Goal: Task Accomplishment & Management: Complete application form

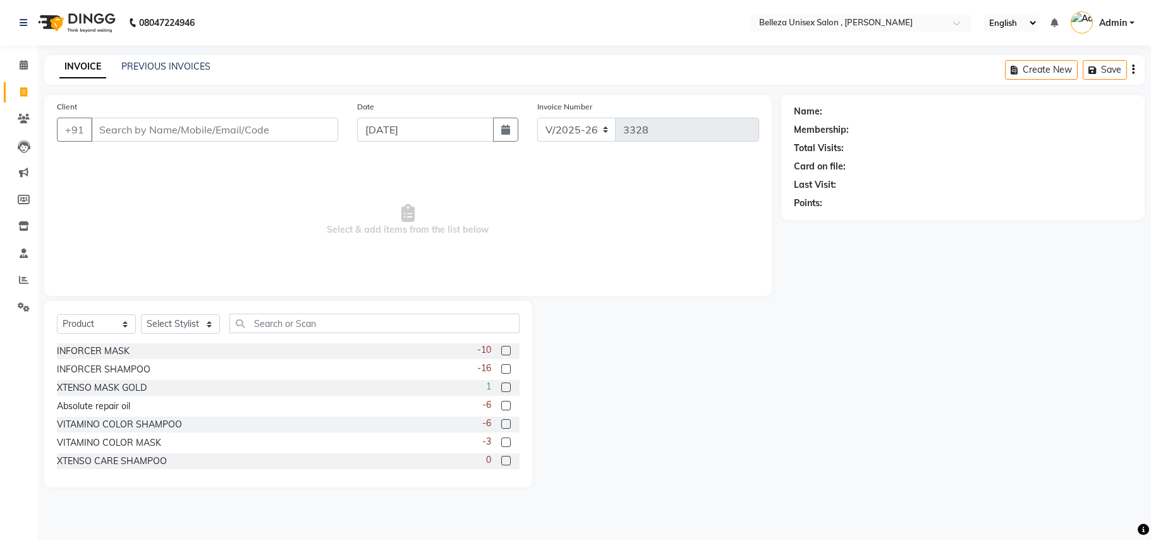
select select "4047"
select select "product"
click at [216, 130] on input "Client" at bounding box center [214, 130] width 247 height 24
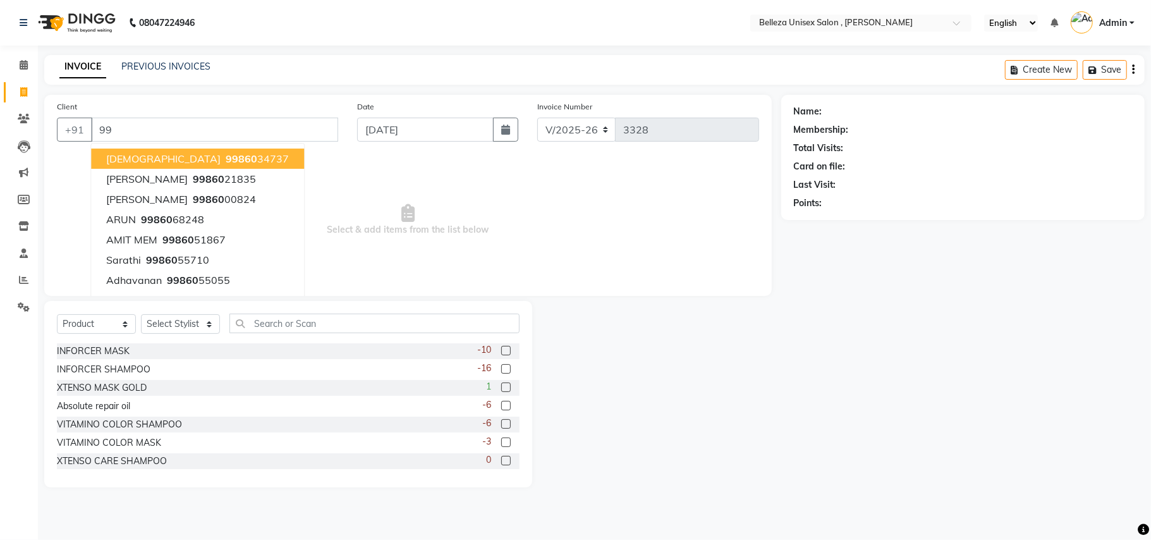
type input "9"
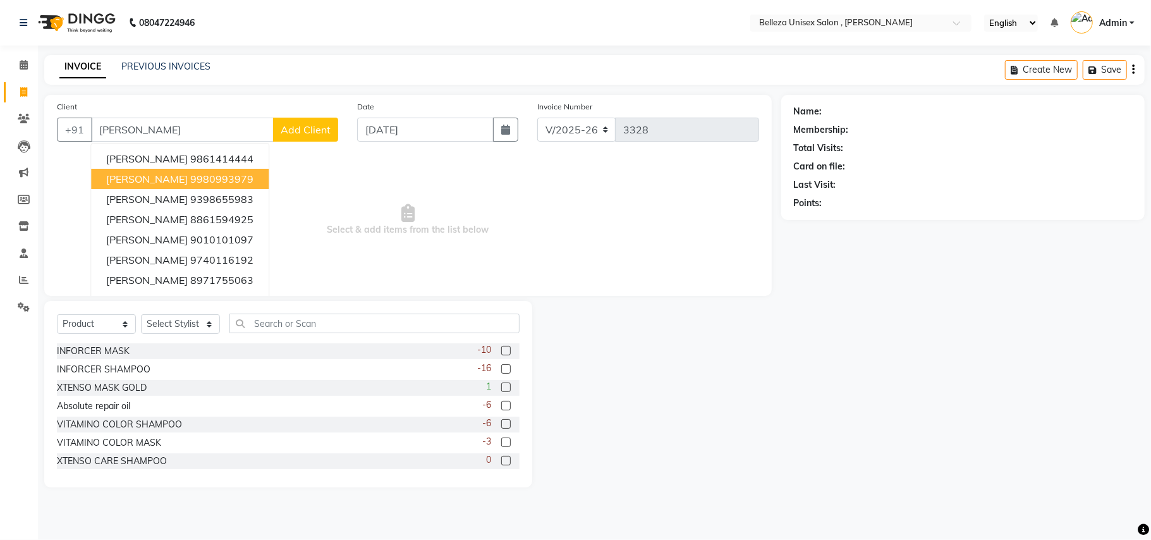
click at [193, 178] on ngb-highlight "9980993979" at bounding box center [221, 179] width 63 height 13
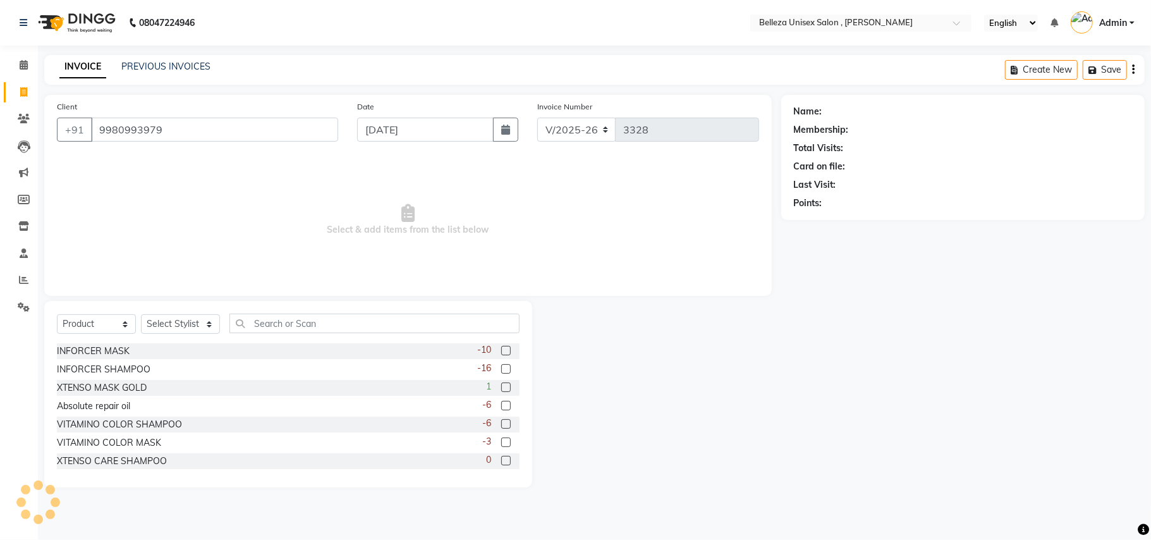
type input "9980993979"
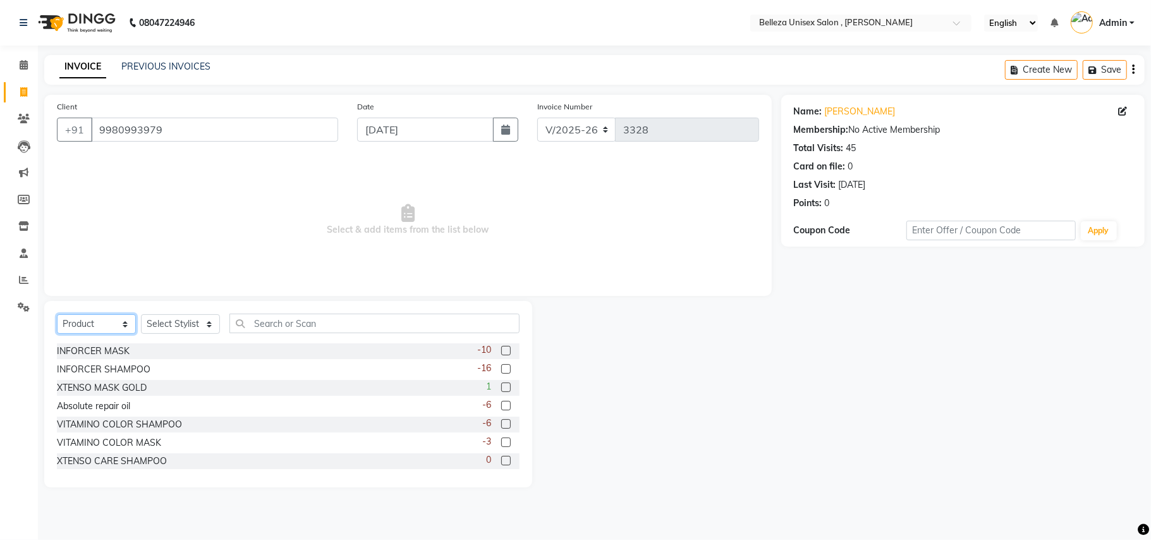
click at [122, 320] on select "Select Service Product Membership Package Voucher Prepaid Gift Card" at bounding box center [96, 324] width 79 height 20
select select "service"
click at [57, 314] on select "Select Service Product Membership Package Voucher Prepaid Gift Card" at bounding box center [96, 324] width 79 height 20
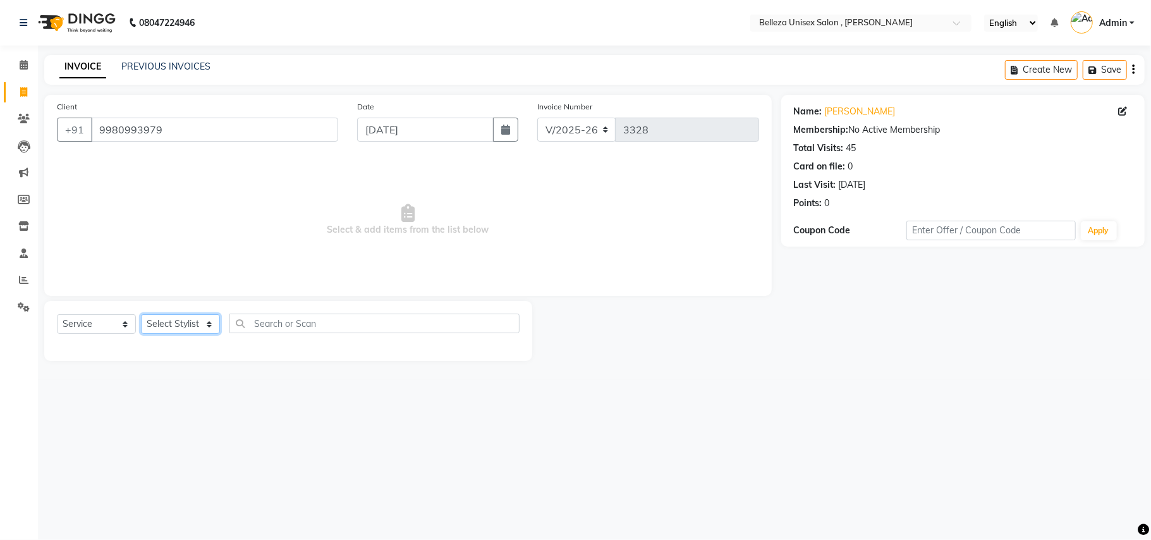
click at [181, 324] on select "Select Stylist [PERSON_NAME] Barsa Boss [PERSON_NAME] [PERSON_NAME] [PERSON_NAM…" at bounding box center [180, 324] width 79 height 20
select select "21578"
click at [141, 314] on select "Select Stylist [PERSON_NAME] Barsa Boss [PERSON_NAME] [PERSON_NAME] [PERSON_NAM…" at bounding box center [180, 324] width 79 height 20
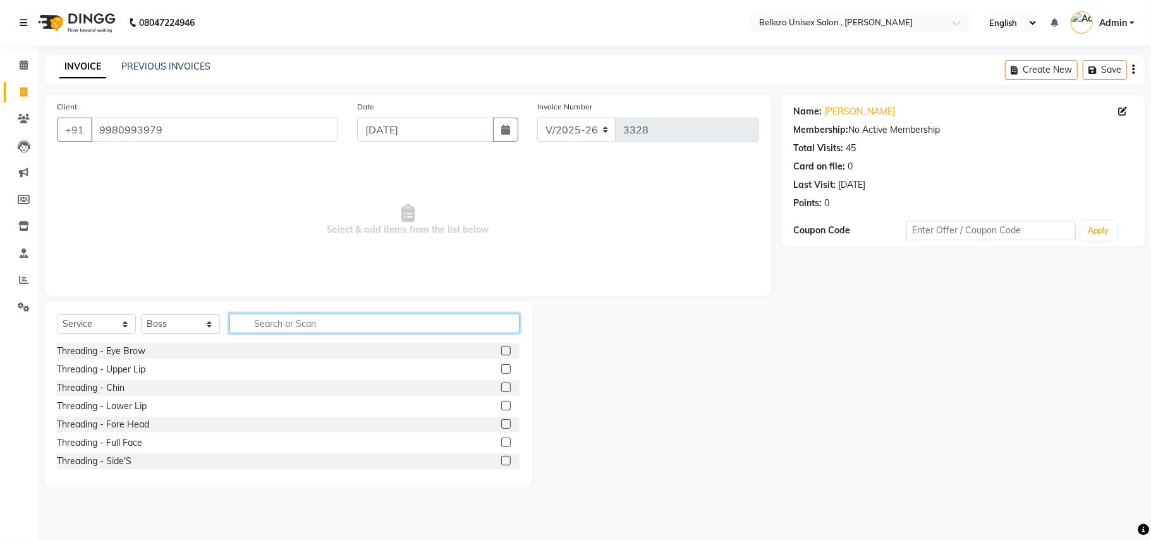
click at [290, 322] on input "text" at bounding box center [374, 324] width 290 height 20
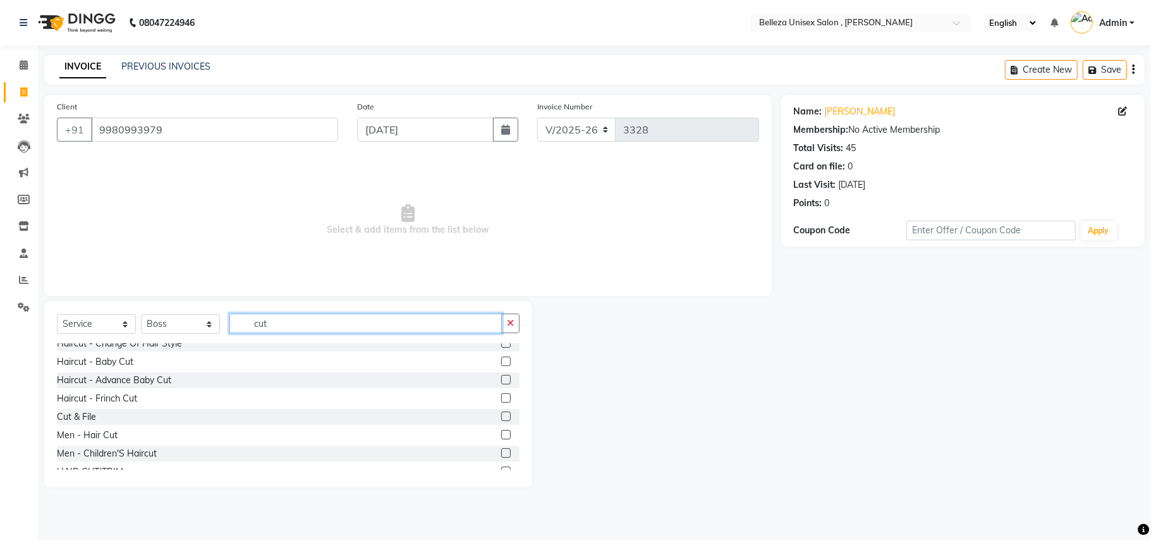
scroll to position [94, 0]
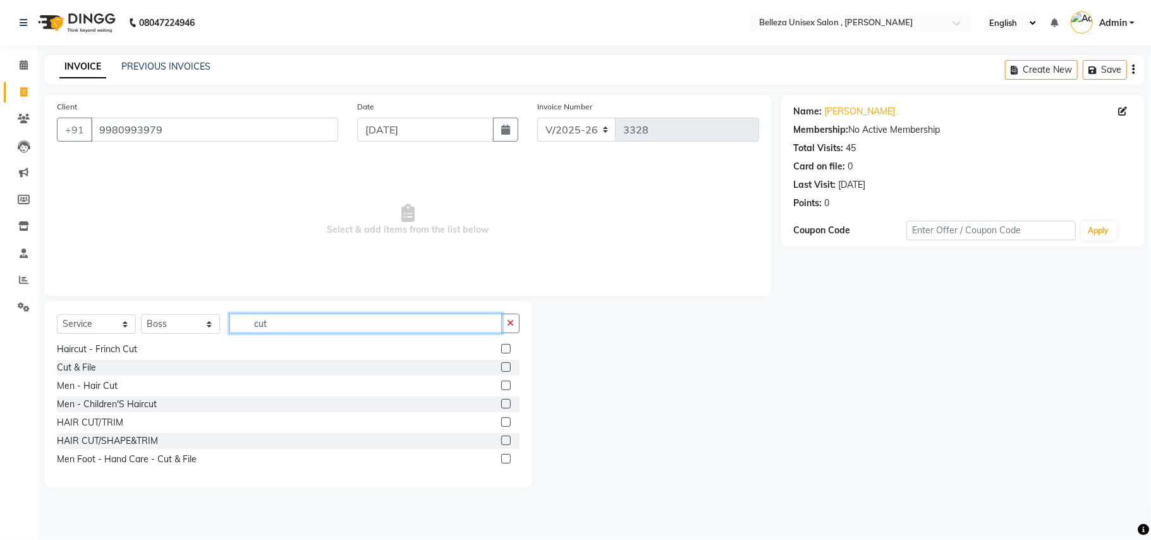
type input "cut"
click at [501, 420] on label at bounding box center [505, 421] width 9 height 9
click at [501, 420] on input "checkbox" at bounding box center [505, 423] width 8 height 8
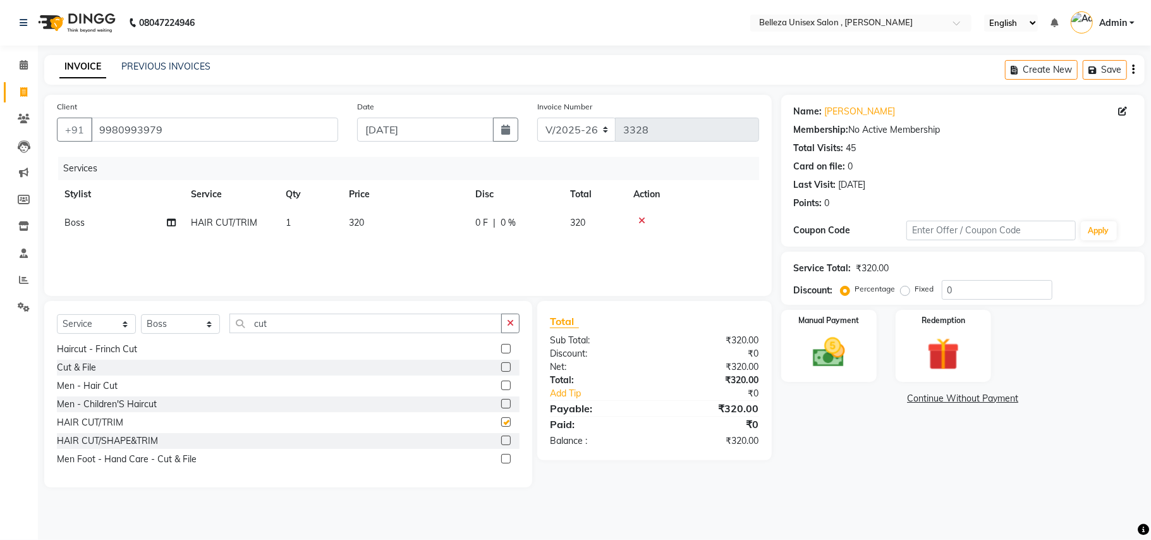
checkbox input "false"
click at [208, 326] on select "Select Stylist [PERSON_NAME] Barsa Boss [PERSON_NAME] [PERSON_NAME] [PERSON_NAM…" at bounding box center [180, 324] width 79 height 20
select select "65377"
click at [141, 314] on select "Select Stylist [PERSON_NAME] Barsa Boss [PERSON_NAME] [PERSON_NAME] [PERSON_NAM…" at bounding box center [180, 324] width 79 height 20
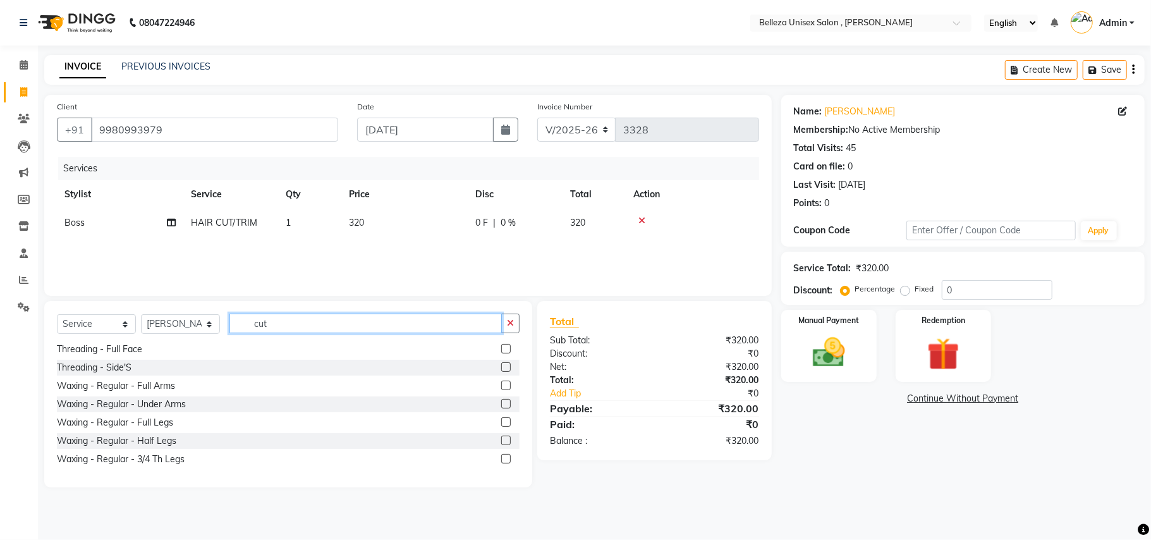
click at [297, 319] on input "cut" at bounding box center [365, 324] width 272 height 20
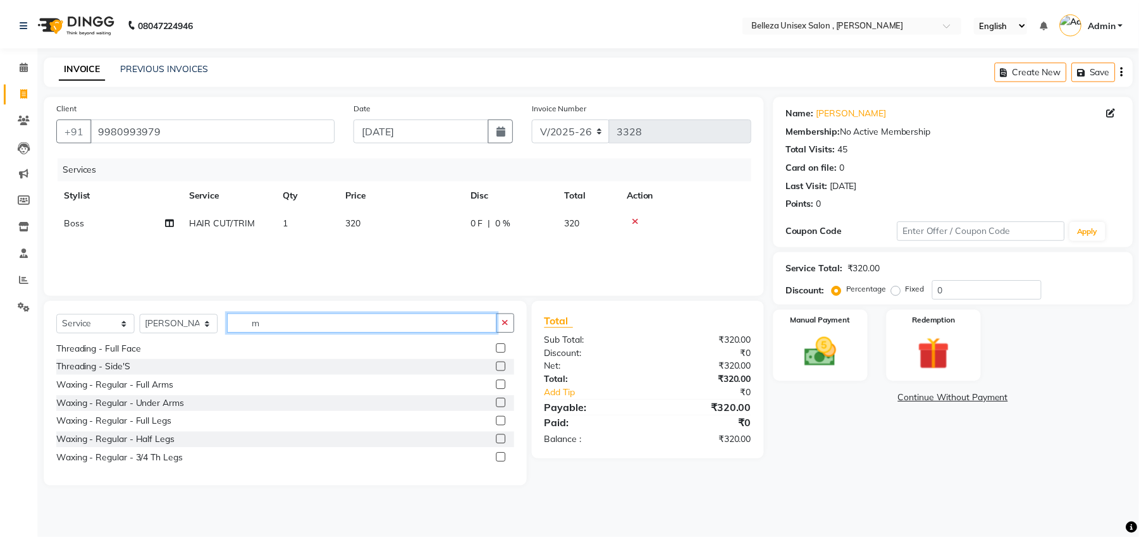
scroll to position [0, 0]
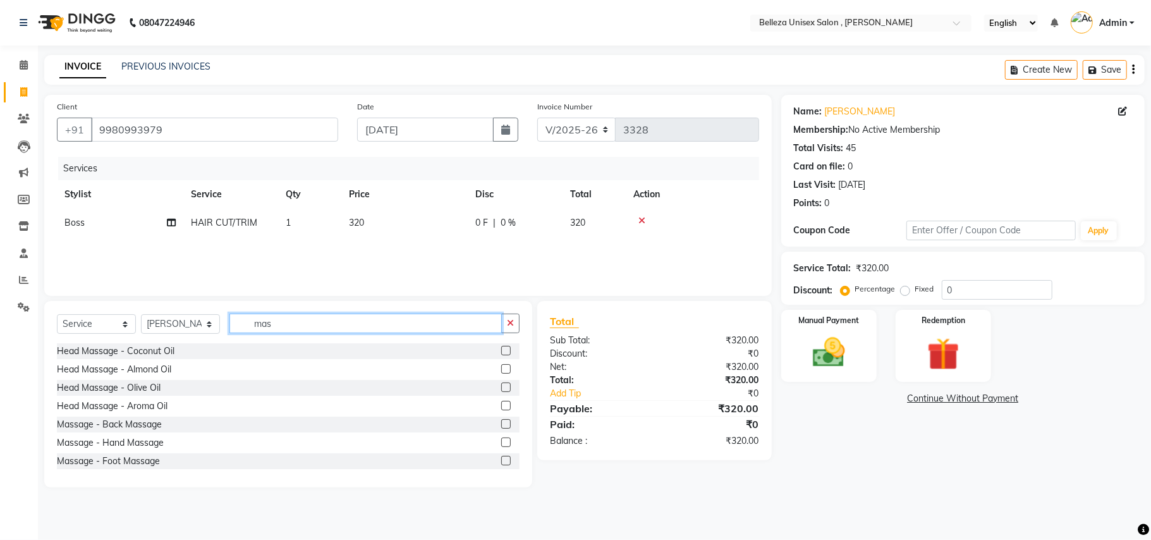
type input "mas"
click at [501, 369] on label at bounding box center [505, 368] width 9 height 9
click at [501, 369] on input "checkbox" at bounding box center [505, 369] width 8 height 8
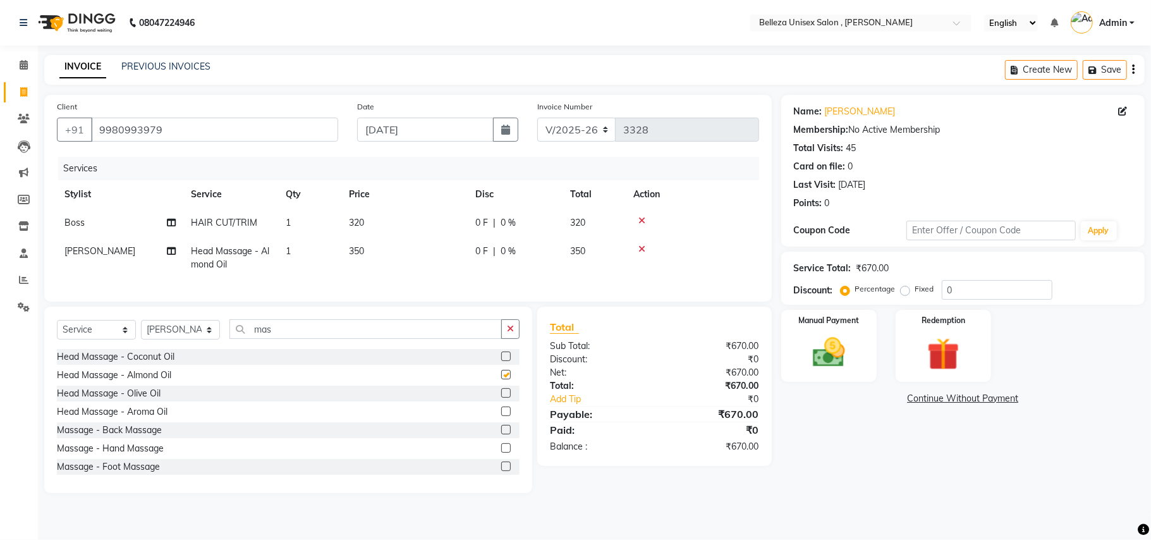
checkbox input "false"
click at [831, 355] on img at bounding box center [829, 352] width 55 height 39
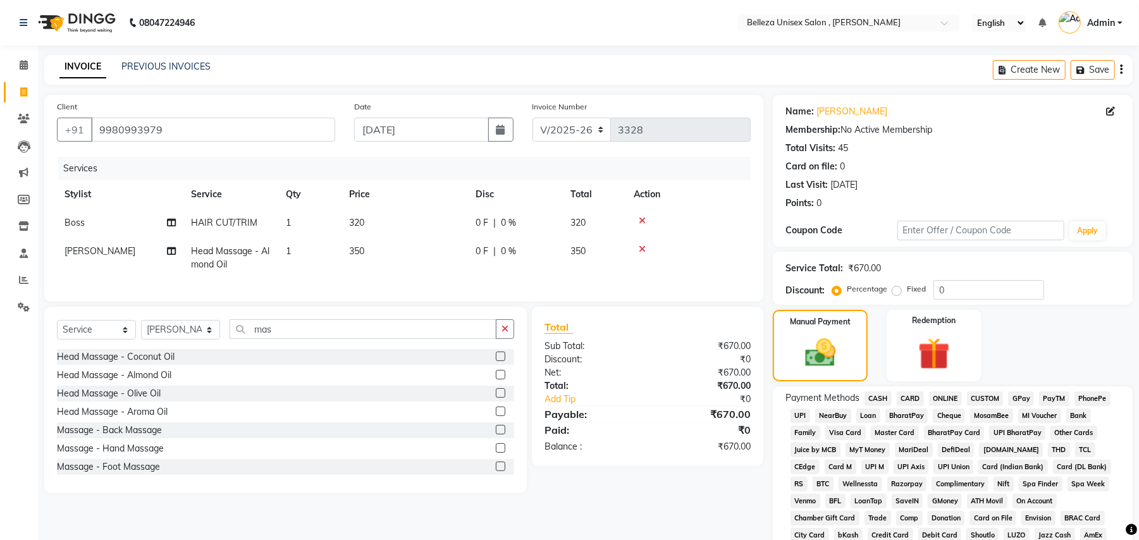
click at [800, 412] on span "UPI" at bounding box center [800, 415] width 20 height 15
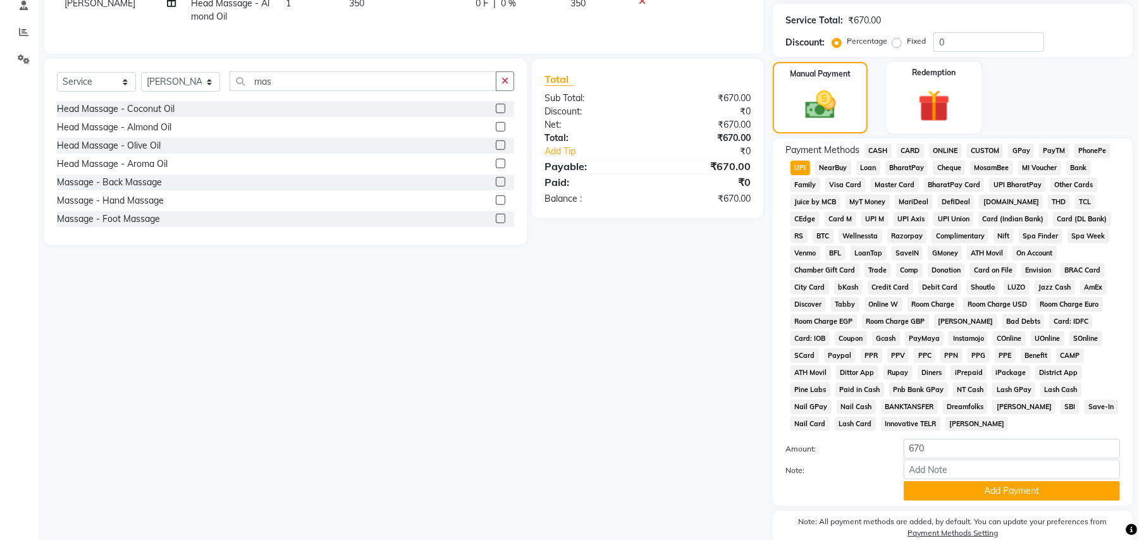
scroll to position [292, 0]
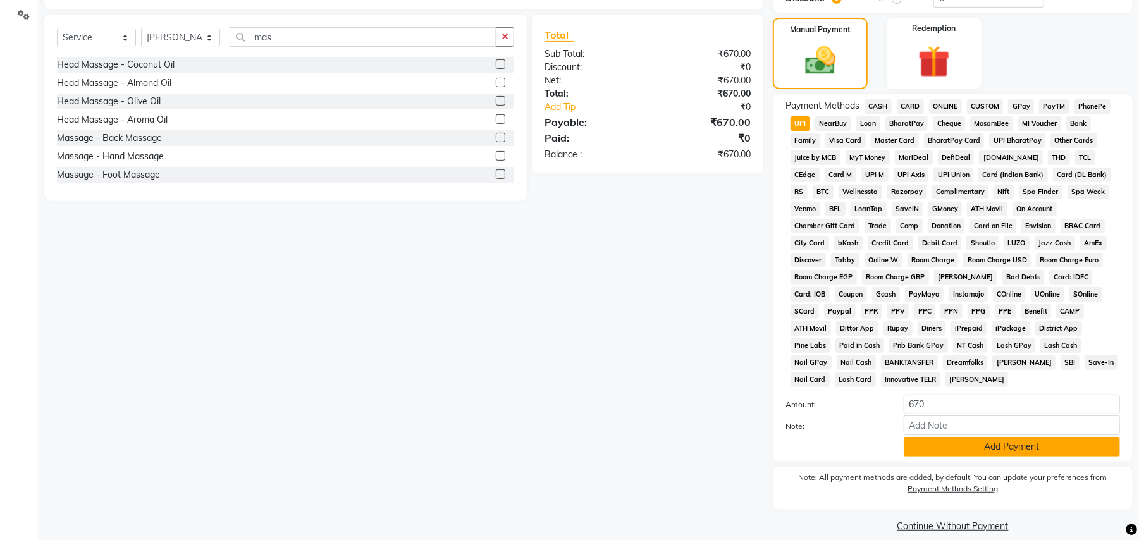
click at [934, 437] on button "Add Payment" at bounding box center [1011, 447] width 216 height 20
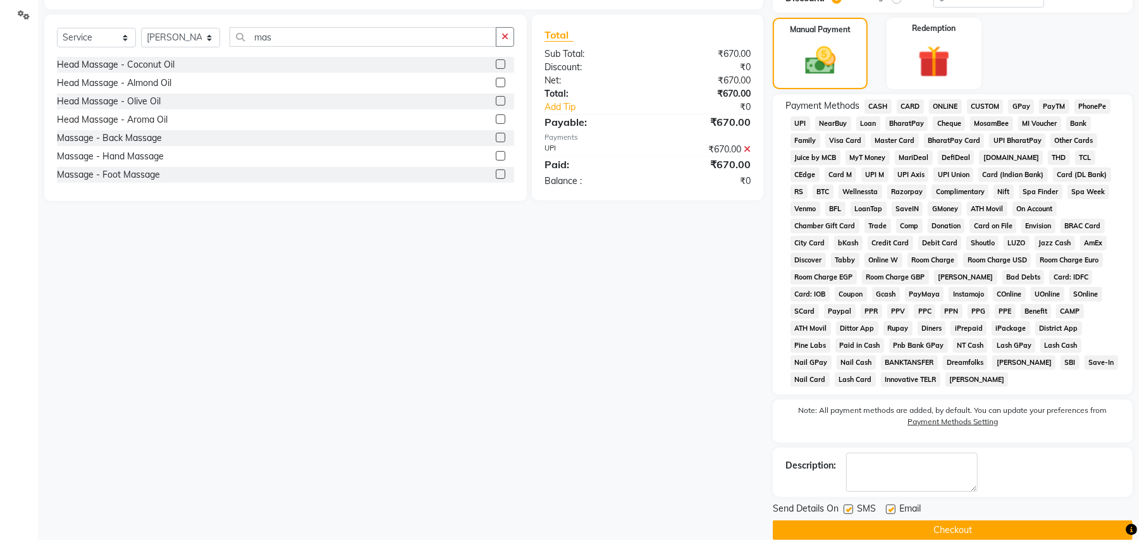
click at [859, 520] on button "Checkout" at bounding box center [953, 530] width 360 height 20
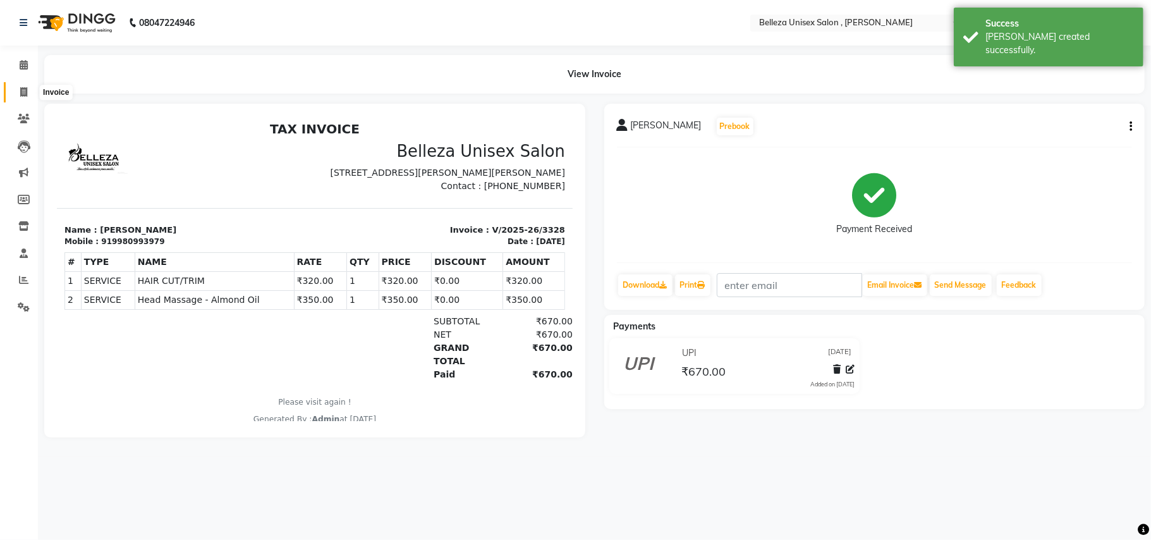
click at [24, 87] on icon at bounding box center [23, 91] width 7 height 9
select select "4047"
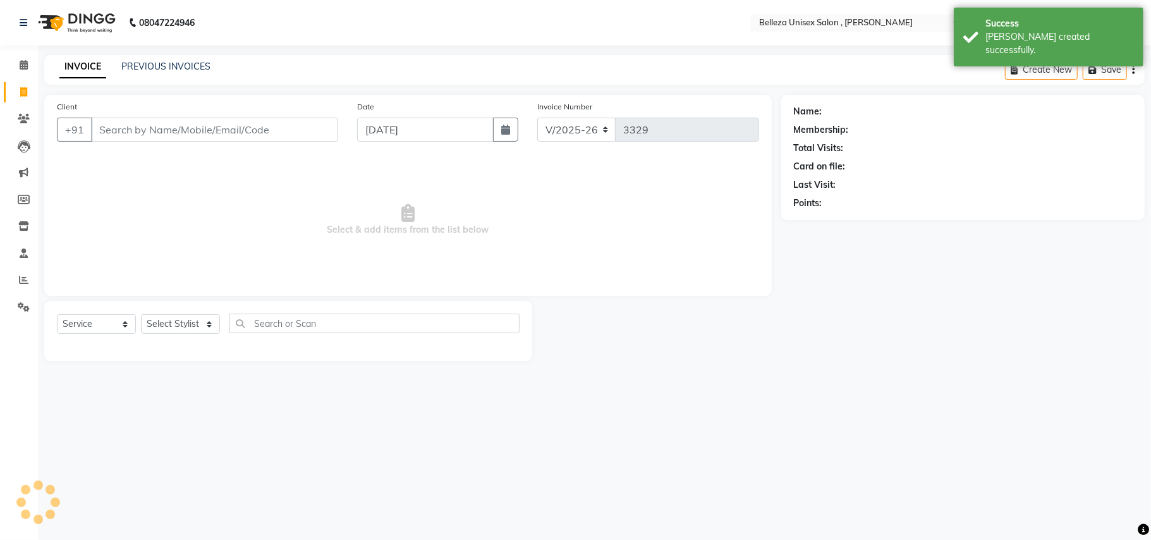
select select "product"
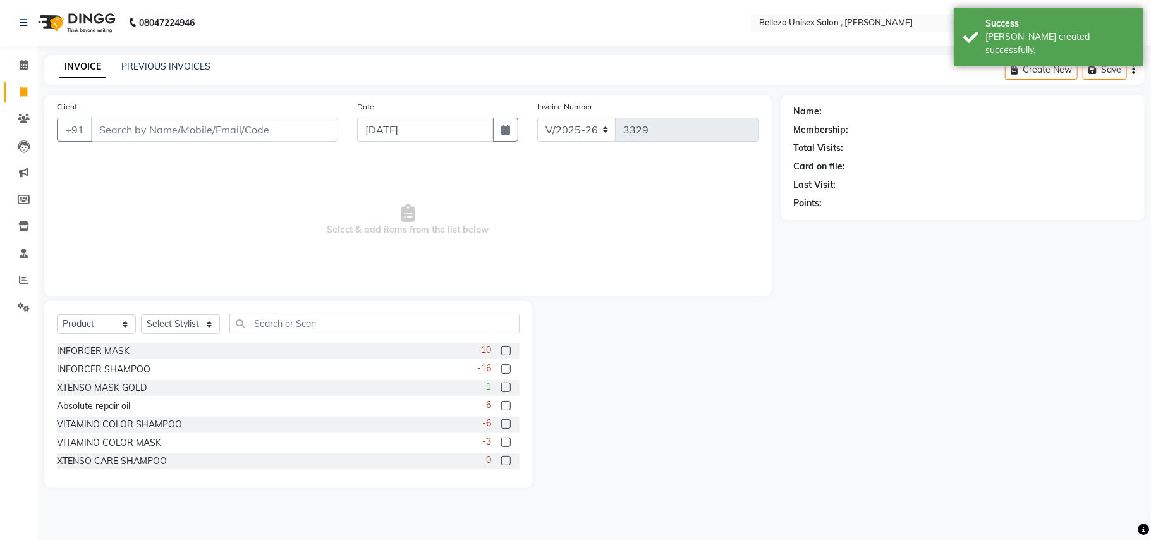
click at [193, 125] on input "Client" at bounding box center [214, 130] width 247 height 24
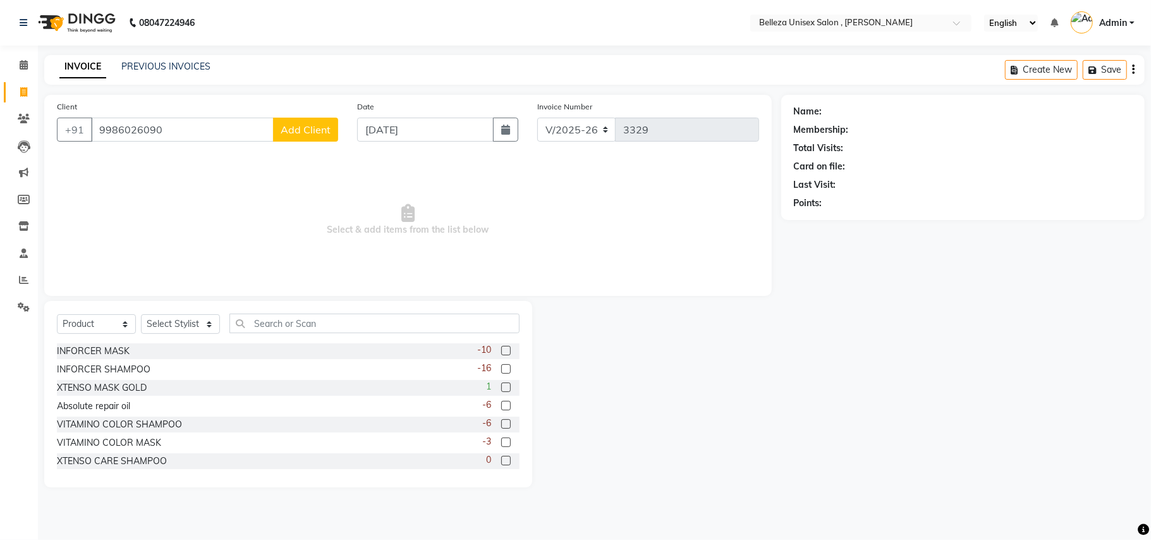
type input "9986026090"
click at [302, 132] on span "Add Client" at bounding box center [306, 129] width 50 height 13
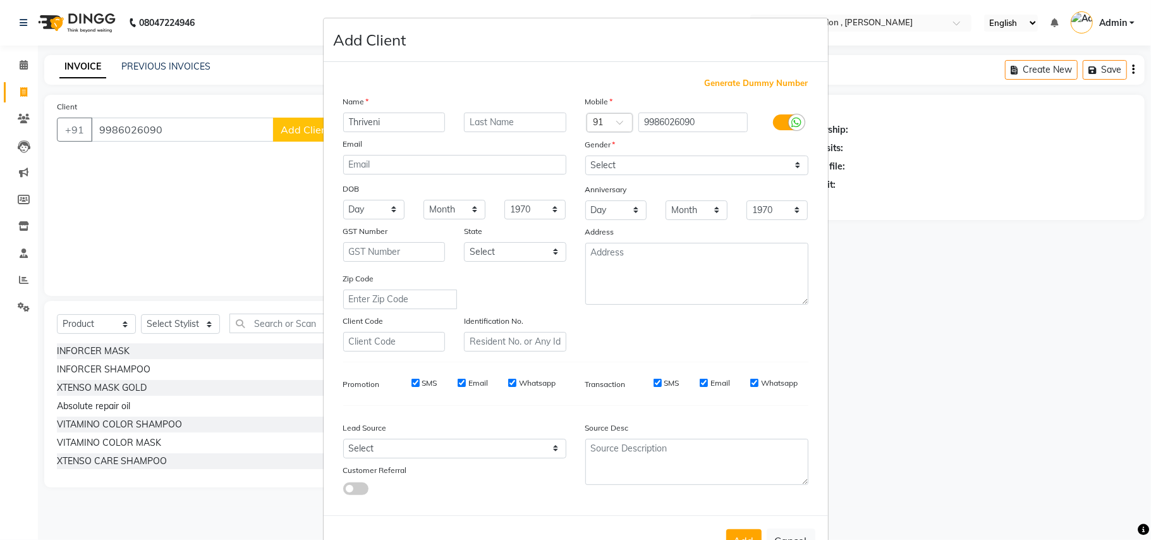
type input "Thriveni"
click at [785, 162] on select "Select [DEMOGRAPHIC_DATA] [DEMOGRAPHIC_DATA] Other Prefer Not To Say" at bounding box center [696, 166] width 223 height 20
select select "[DEMOGRAPHIC_DATA]"
click at [585, 156] on select "Select [DEMOGRAPHIC_DATA] [DEMOGRAPHIC_DATA] Other Prefer Not To Say" at bounding box center [696, 166] width 223 height 20
click at [734, 529] on button "Add" at bounding box center [743, 540] width 35 height 23
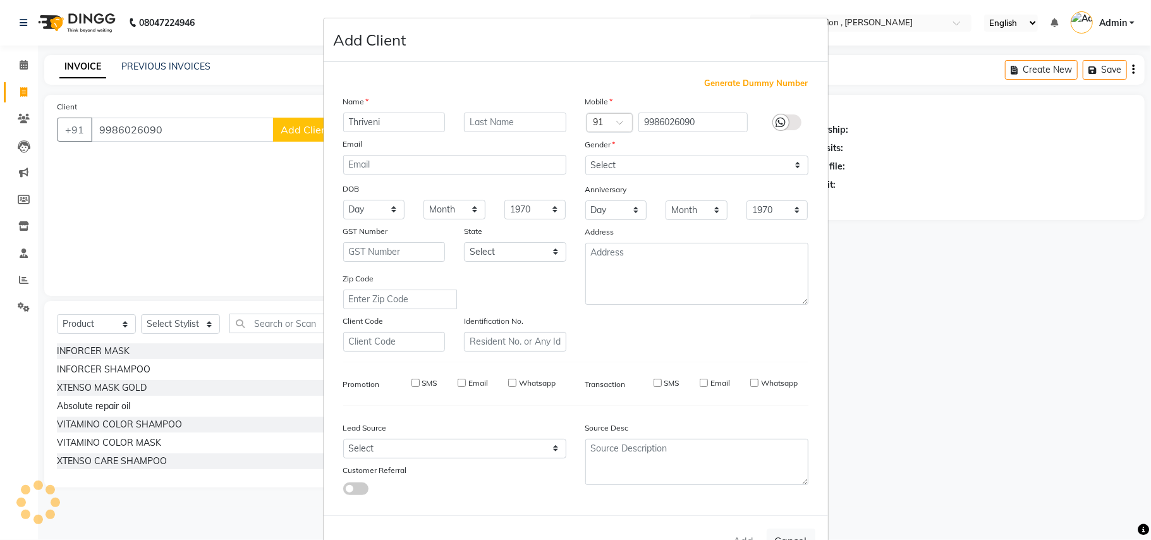
select select
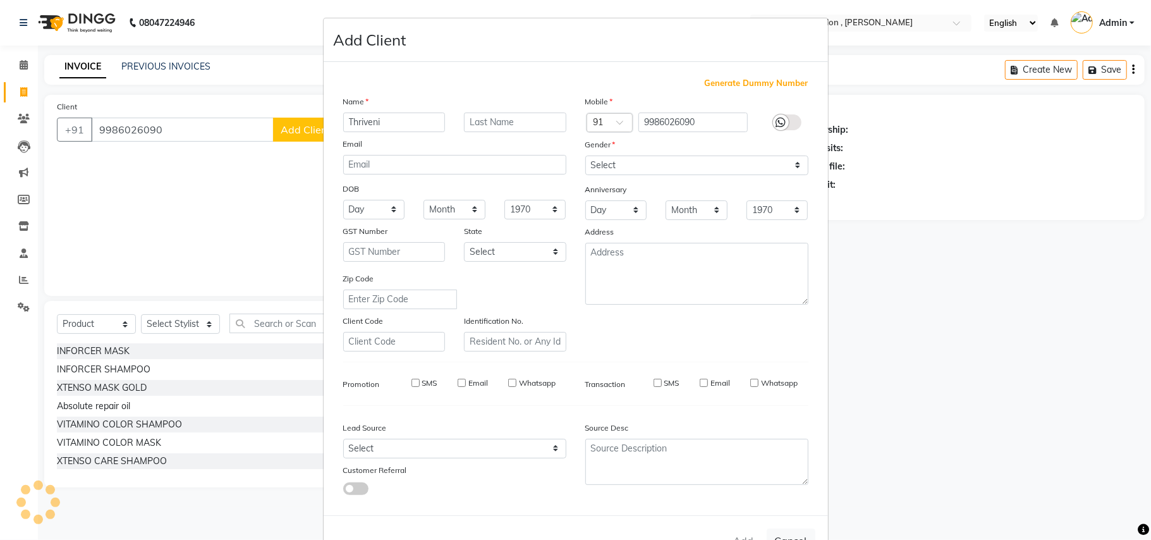
select select
checkbox input "false"
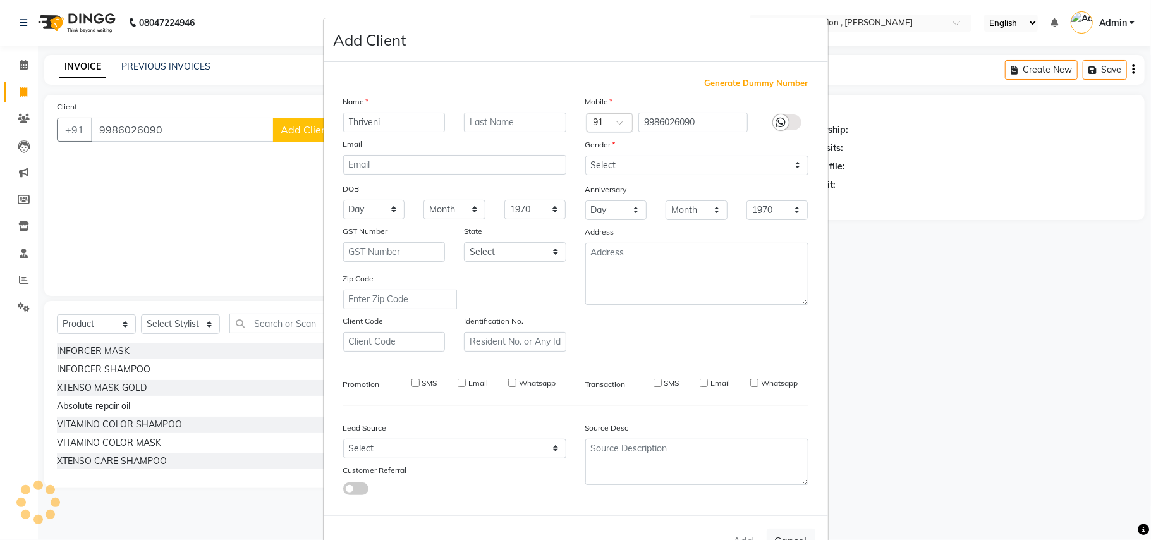
checkbox input "false"
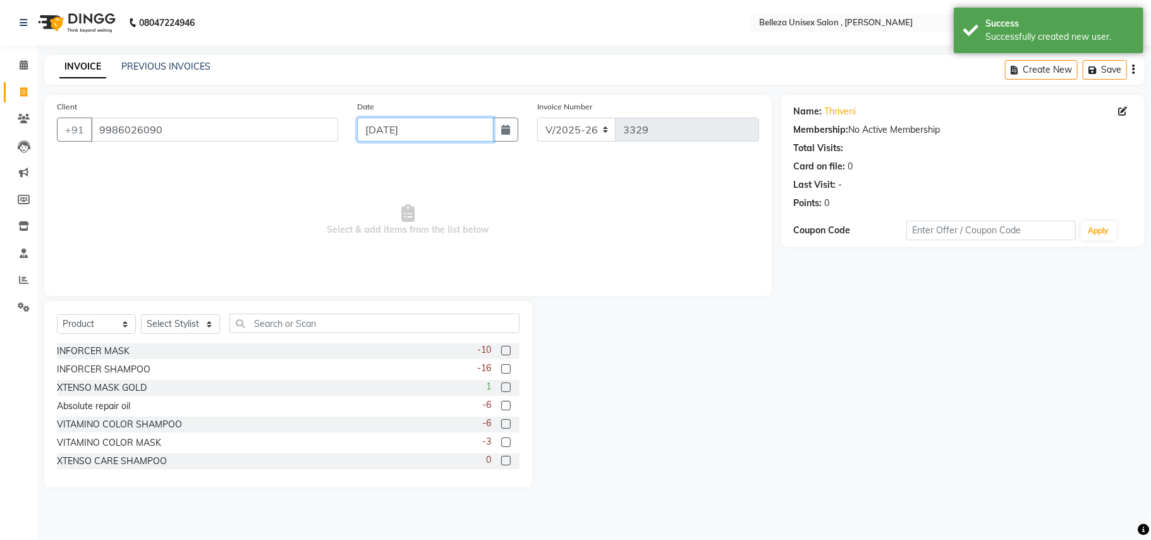
click at [379, 128] on input "[DATE]" at bounding box center [425, 130] width 137 height 24
select select "9"
select select "2025"
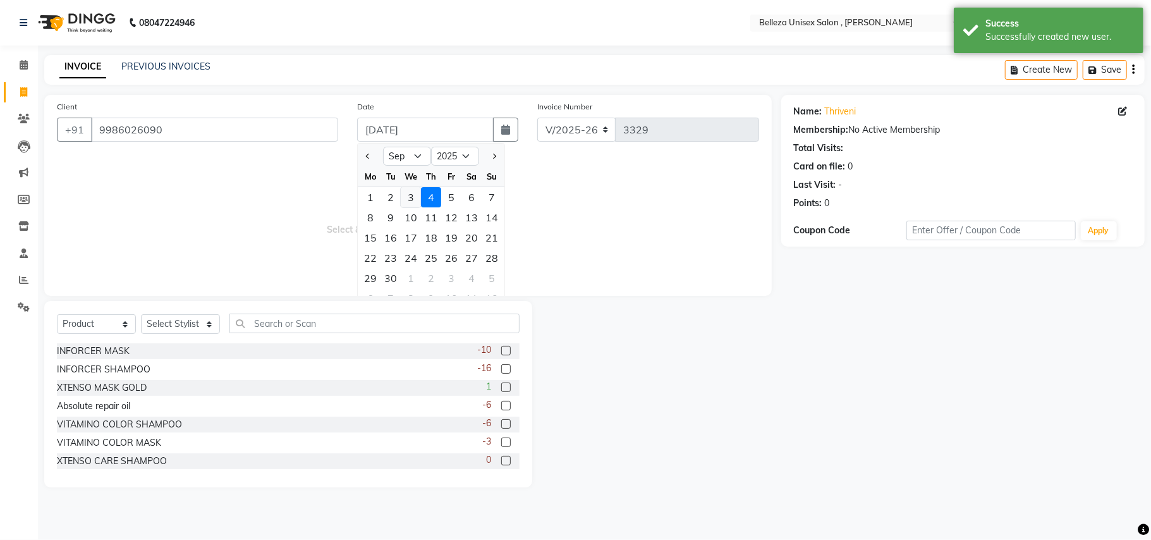
click at [413, 193] on div "3" at bounding box center [411, 197] width 20 height 20
type input "[DATE]"
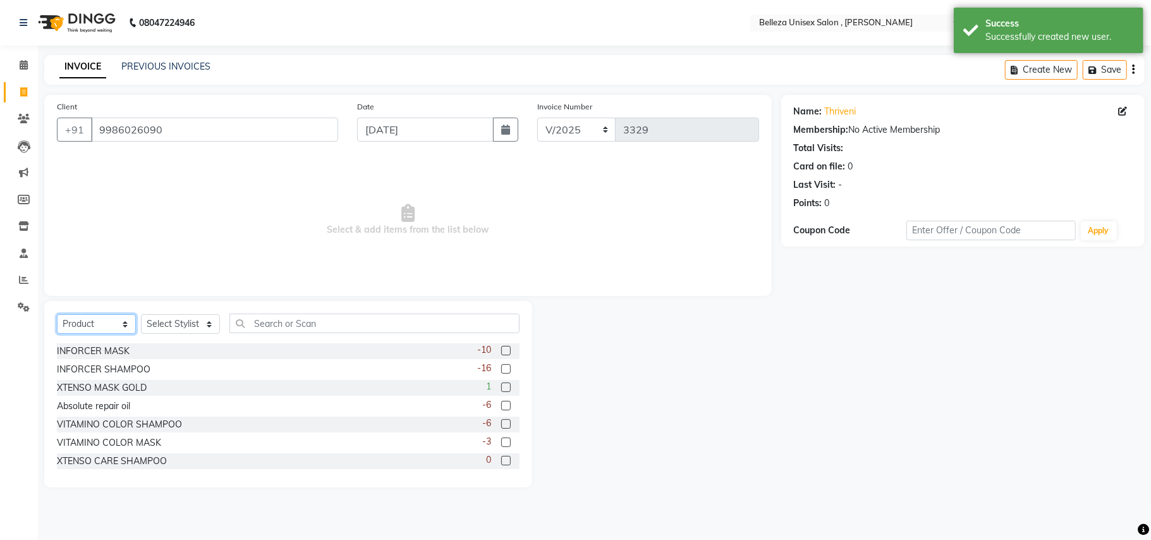
click at [109, 327] on select "Select Service Product Membership Package Voucher Prepaid Gift Card" at bounding box center [96, 324] width 79 height 20
select select "service"
click at [57, 314] on select "Select Service Product Membership Package Voucher Prepaid Gift Card" at bounding box center [96, 324] width 79 height 20
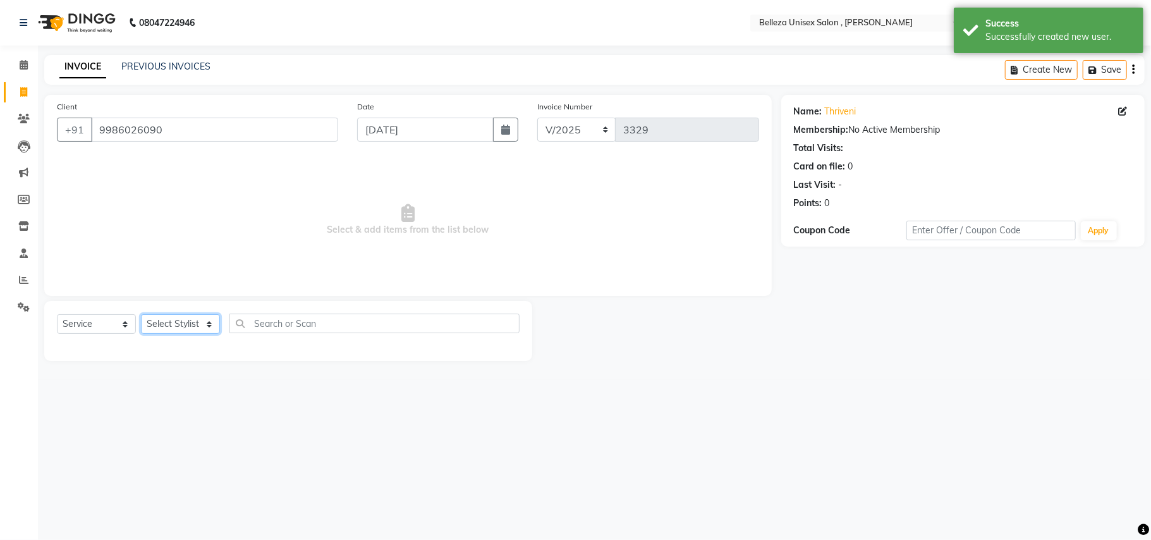
click at [178, 324] on select "Select Stylist [PERSON_NAME] Barsa Boss [PERSON_NAME] [PERSON_NAME] [PERSON_NAM…" at bounding box center [180, 324] width 79 height 20
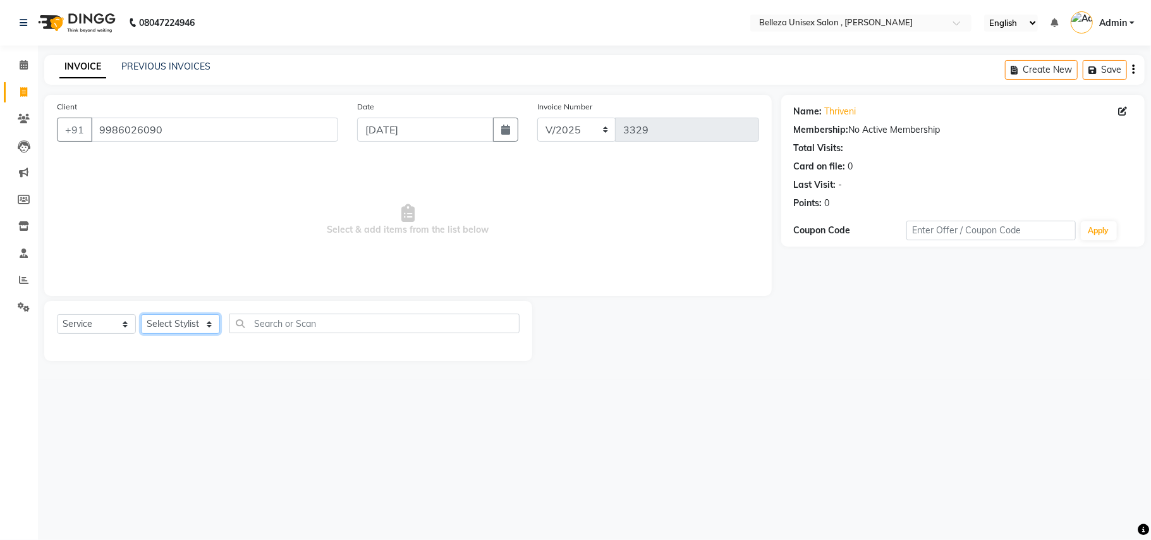
select select "21520"
click at [141, 314] on select "Select Stylist [PERSON_NAME] Barsa Boss [PERSON_NAME] [PERSON_NAME] [PERSON_NAM…" at bounding box center [180, 324] width 79 height 20
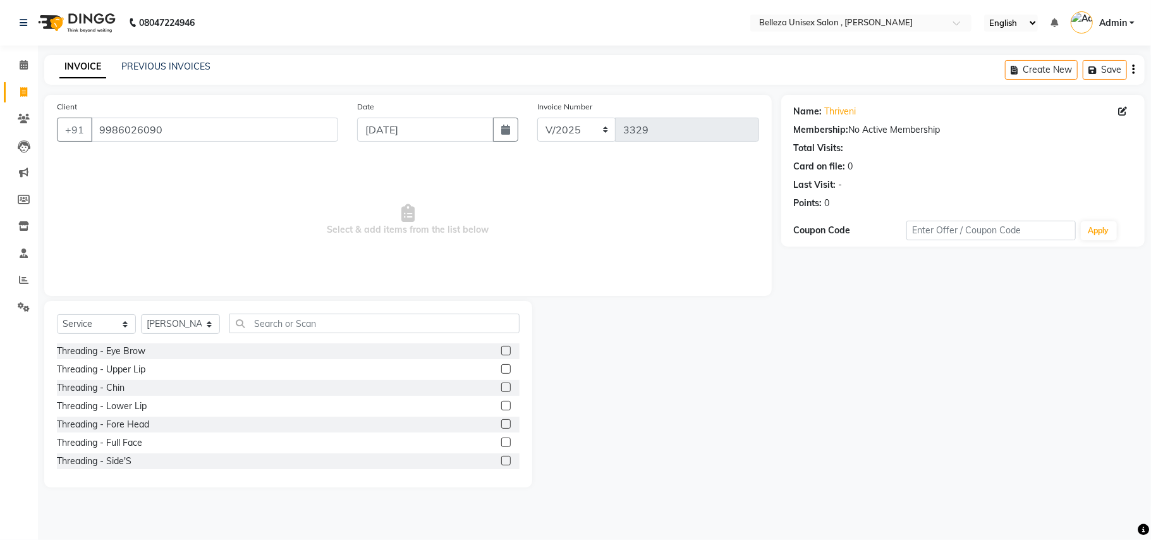
click at [501, 352] on label at bounding box center [505, 350] width 9 height 9
click at [501, 352] on input "checkbox" at bounding box center [505, 351] width 8 height 8
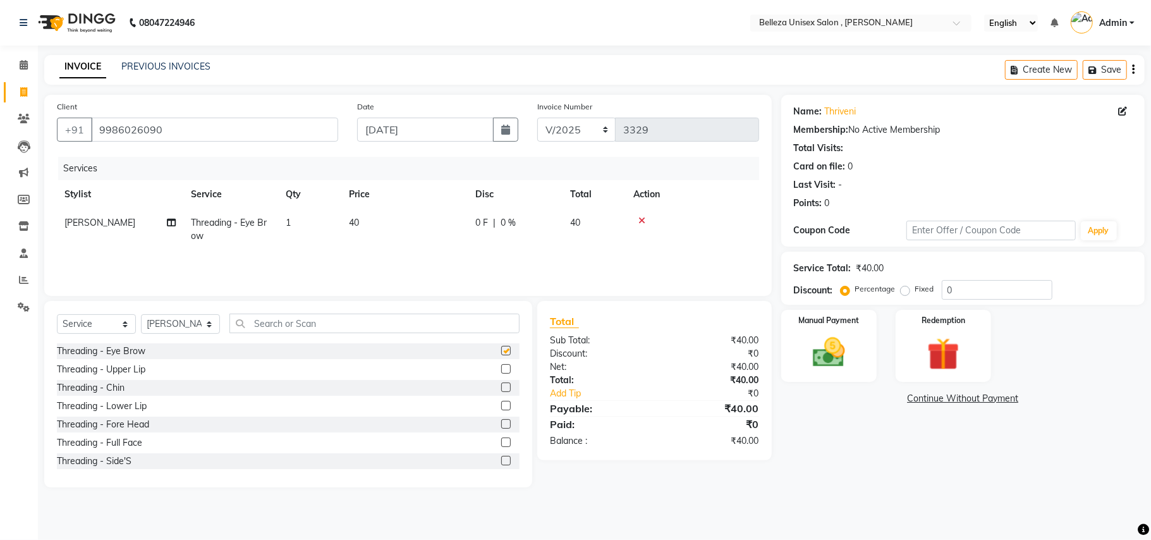
checkbox input "false"
click at [501, 367] on label at bounding box center [505, 368] width 9 height 9
click at [501, 367] on input "checkbox" at bounding box center [505, 369] width 8 height 8
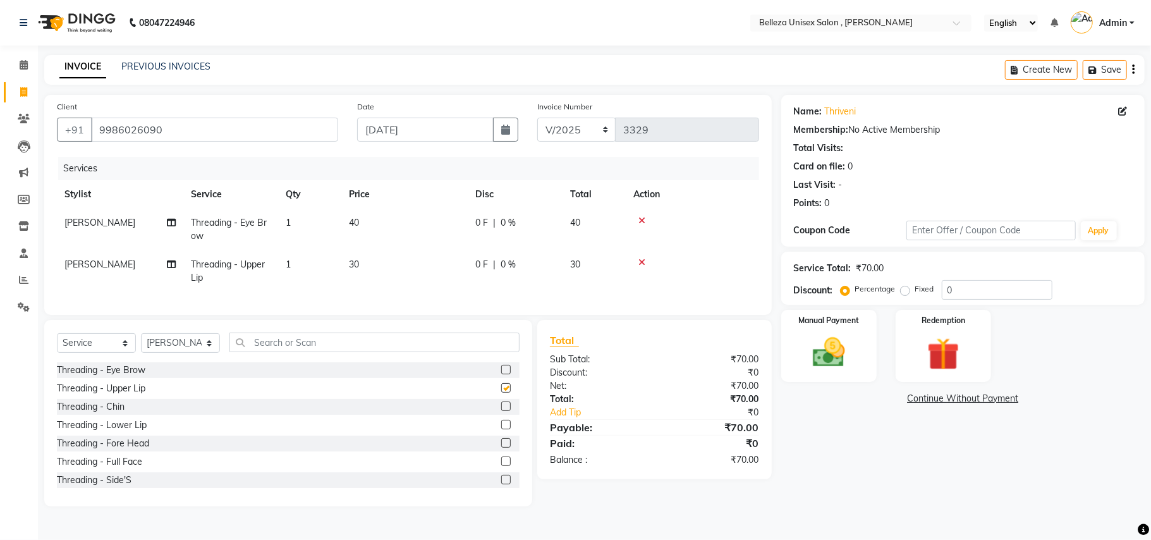
checkbox input "false"
click at [298, 352] on input "text" at bounding box center [374, 343] width 290 height 20
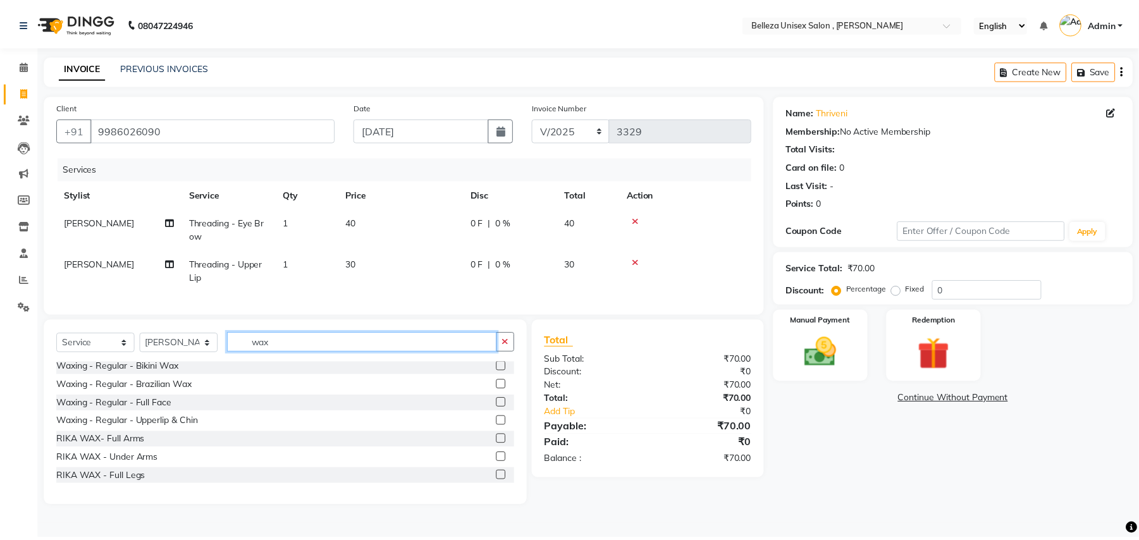
scroll to position [253, 0]
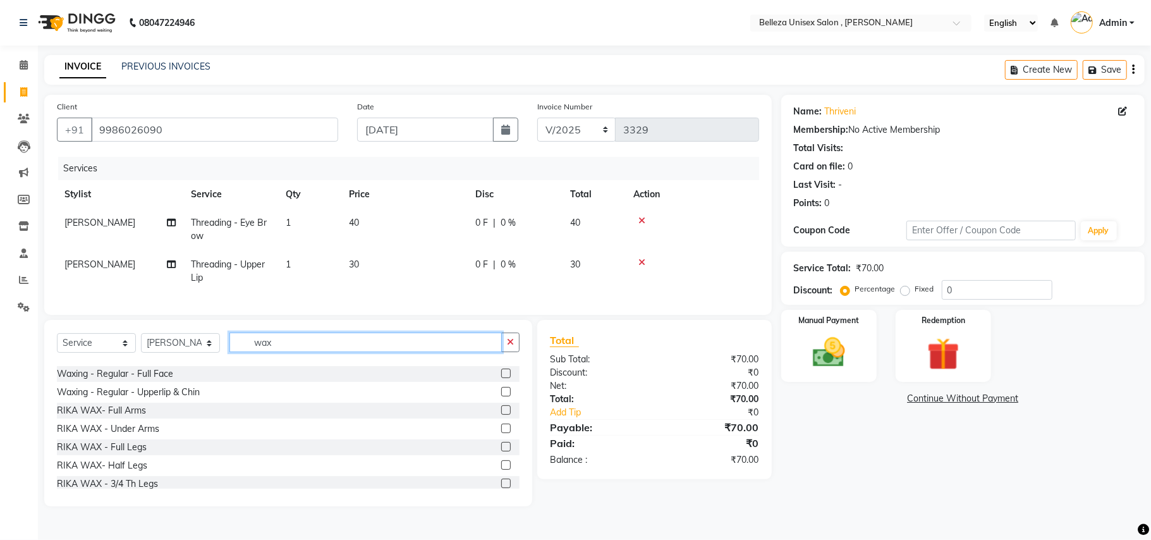
type input "wax"
click at [501, 415] on label at bounding box center [505, 409] width 9 height 9
click at [501, 415] on input "checkbox" at bounding box center [505, 411] width 8 height 8
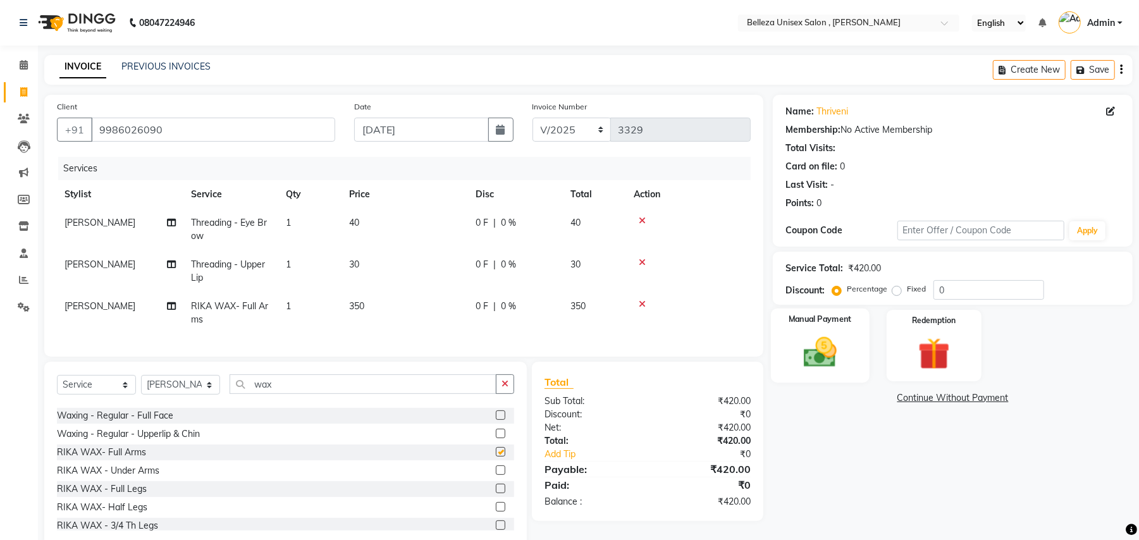
checkbox input "false"
click at [830, 355] on img at bounding box center [820, 352] width 54 height 39
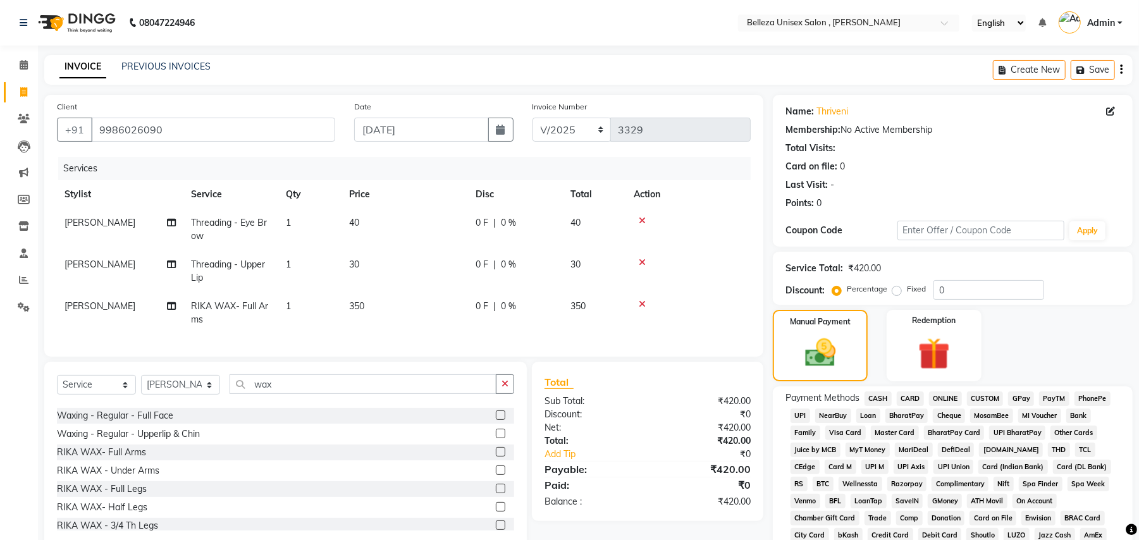
click at [792, 411] on span "UPI" at bounding box center [800, 415] width 20 height 15
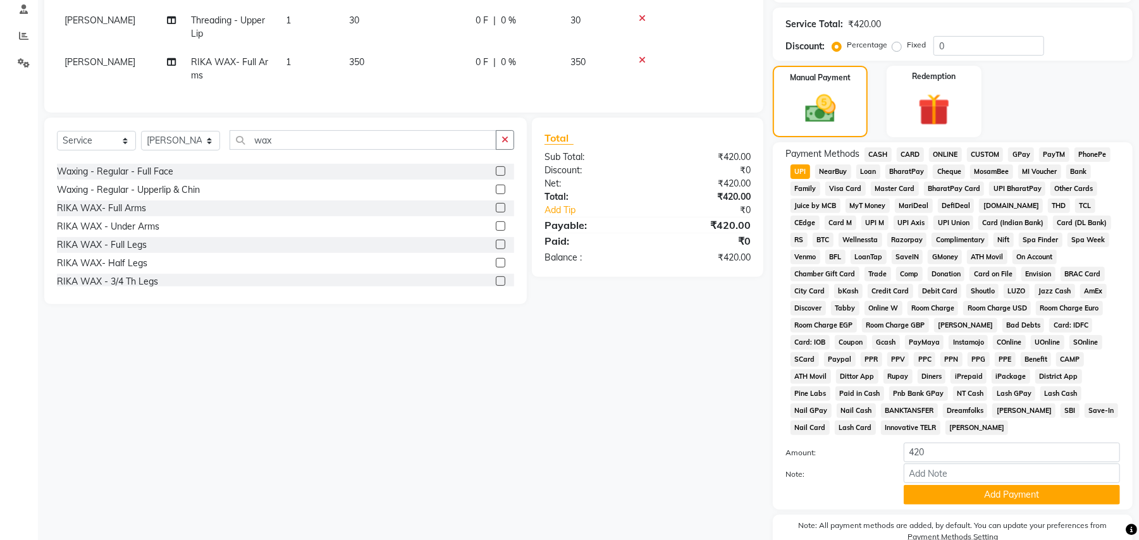
scroll to position [292, 0]
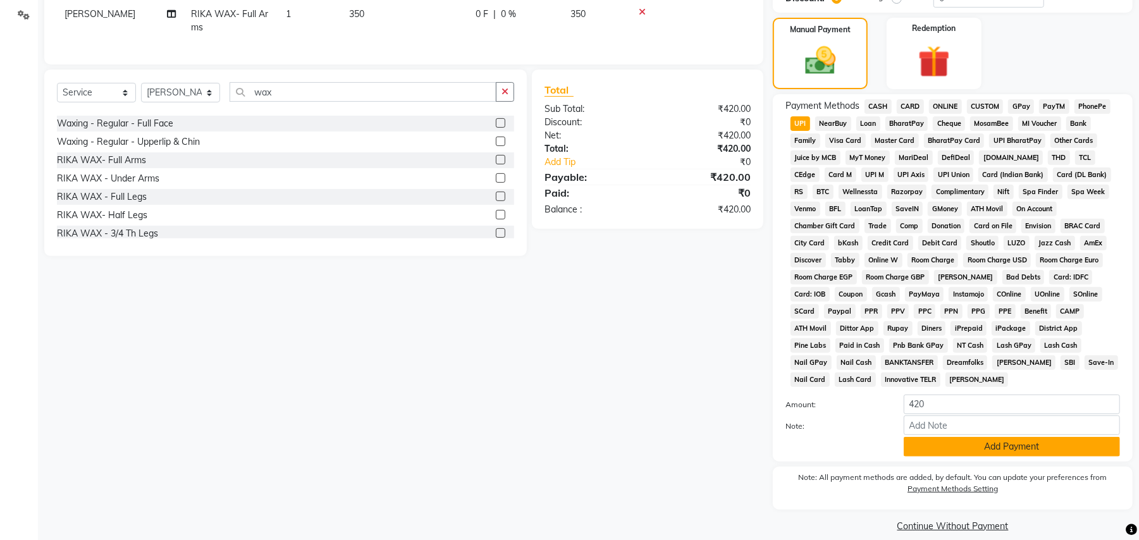
click at [972, 437] on button "Add Payment" at bounding box center [1011, 447] width 216 height 20
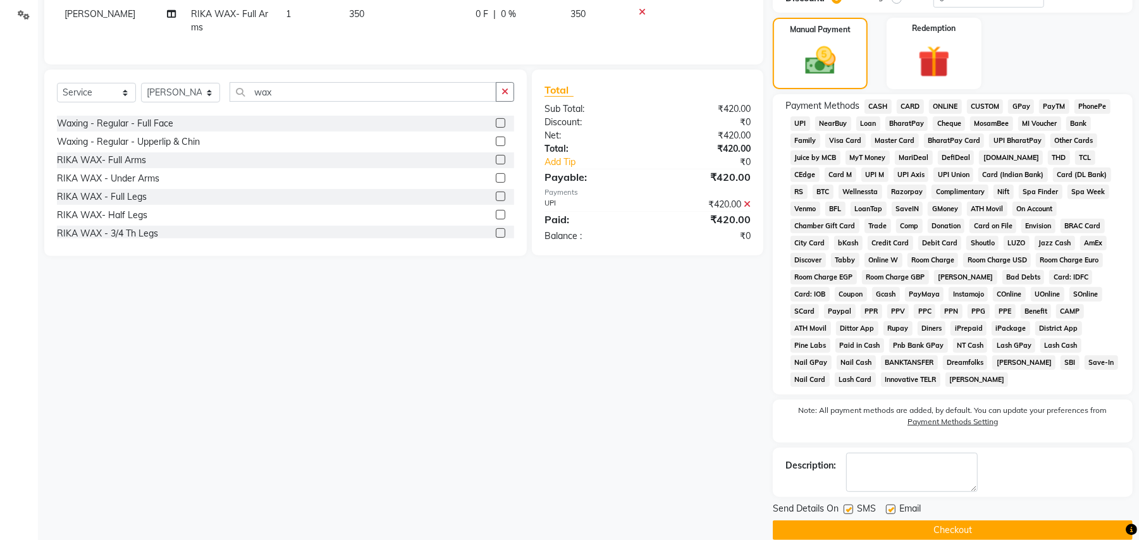
click at [836, 520] on button "Checkout" at bounding box center [953, 530] width 360 height 20
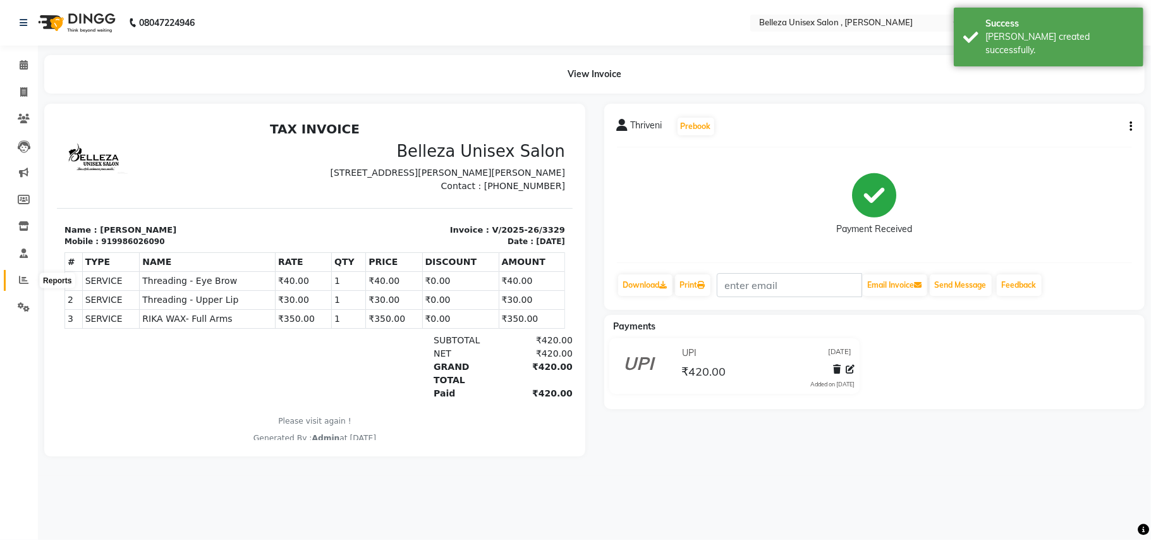
click at [21, 276] on icon at bounding box center [23, 279] width 9 height 9
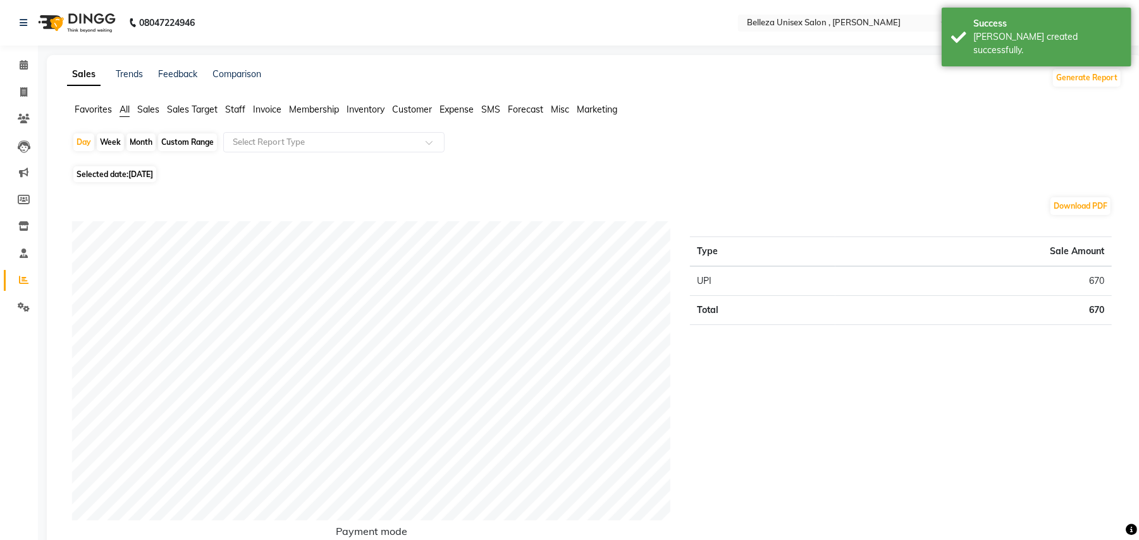
click at [145, 142] on div "Month" at bounding box center [140, 142] width 29 height 18
select select "9"
select select "2025"
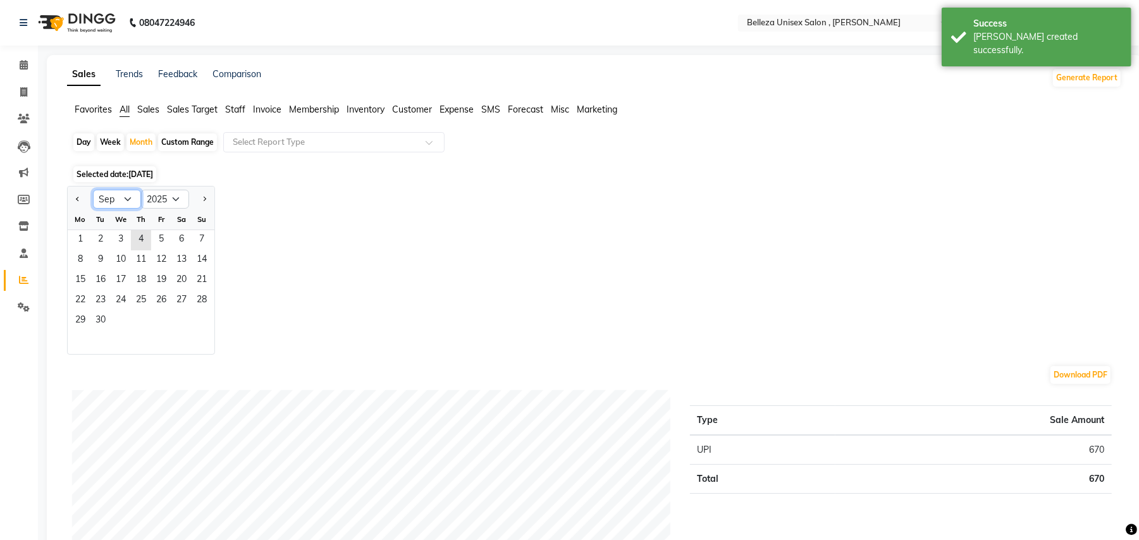
click at [121, 200] on select "Jan Feb Mar Apr May Jun [DATE] Aug Sep Oct Nov Dec" at bounding box center [117, 199] width 48 height 19
select select "8"
click at [93, 190] on select "Jan Feb Mar Apr May Jun [DATE] Aug Sep Oct Nov Dec" at bounding box center [117, 199] width 48 height 19
click at [165, 238] on span "1" at bounding box center [161, 240] width 20 height 20
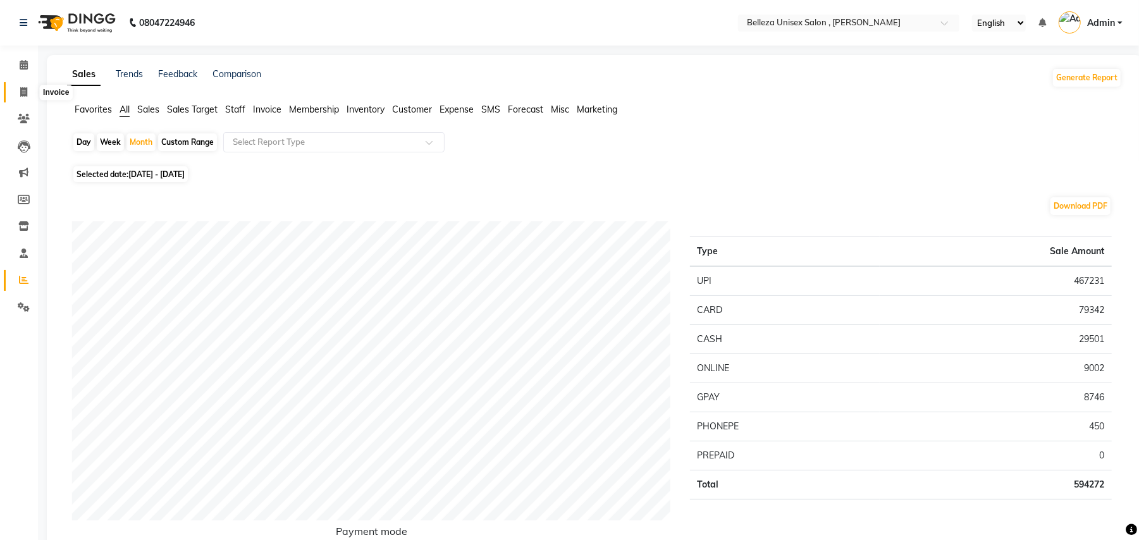
click at [21, 87] on icon at bounding box center [23, 91] width 7 height 9
select select "service"
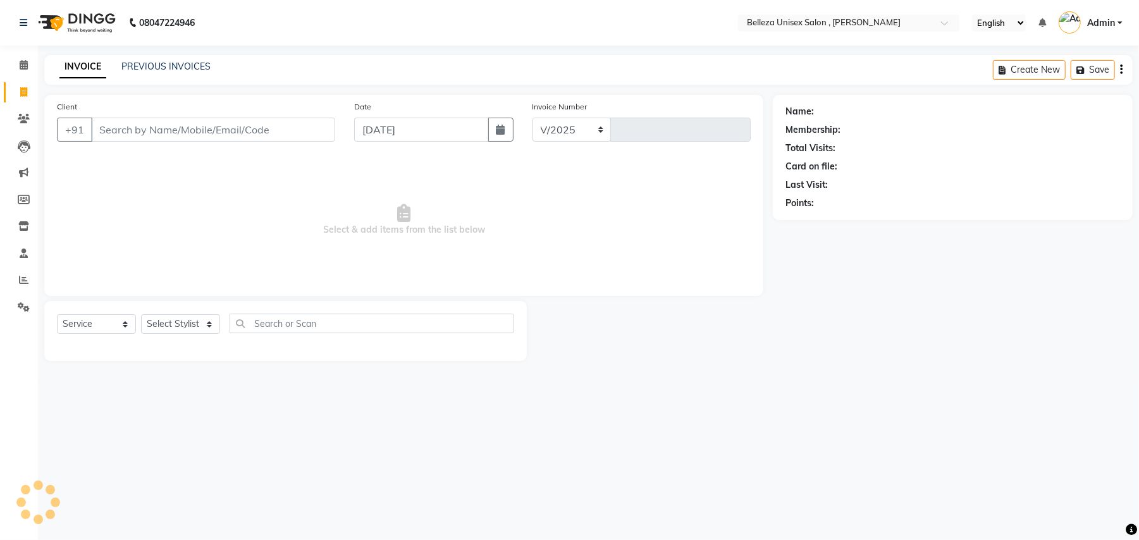
select select "4047"
type input "3330"
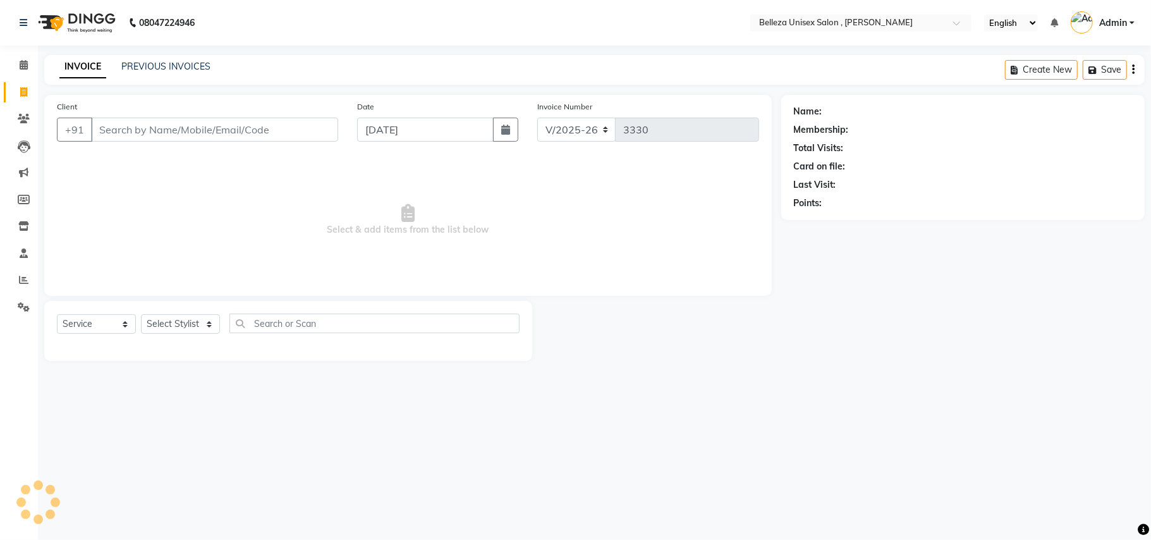
select select "product"
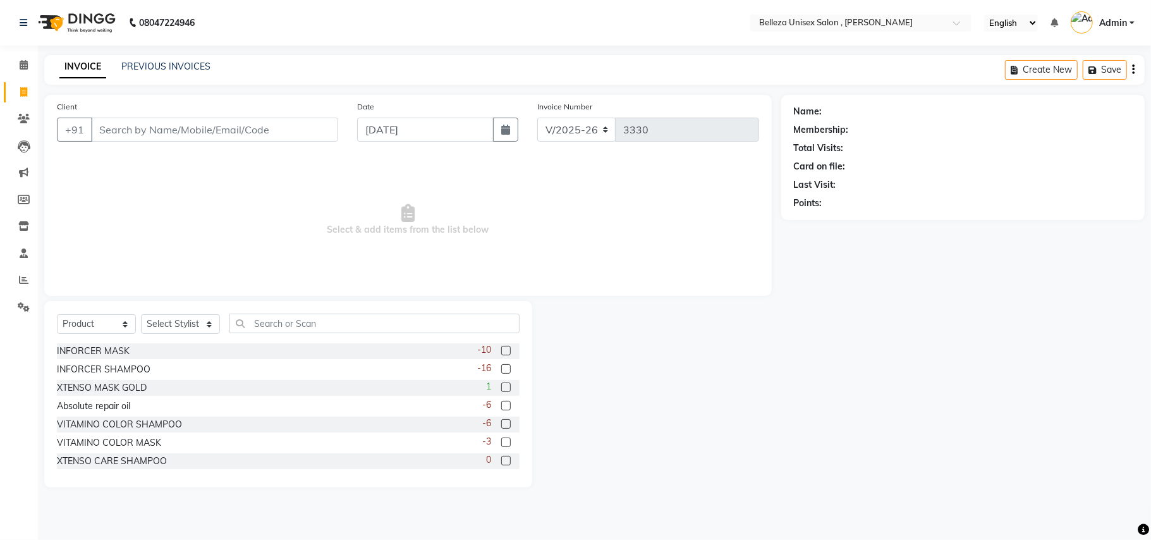
click at [259, 129] on input "Client" at bounding box center [214, 130] width 247 height 24
type input "."
